Goal: Understand process/instructions

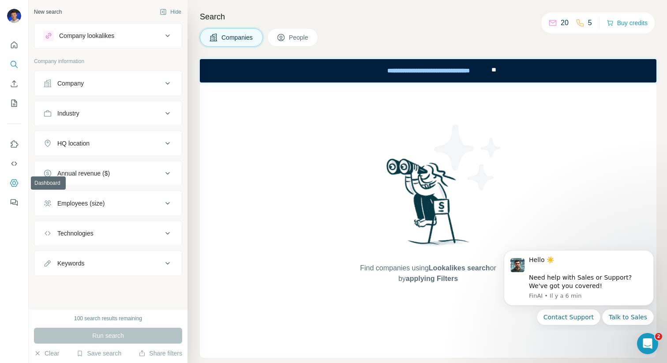
click at [13, 182] on icon "Dashboard" at bounding box center [14, 183] width 4 height 4
click at [12, 185] on icon "Dashboard" at bounding box center [14, 183] width 9 height 9
